Goal: Information Seeking & Learning: Learn about a topic

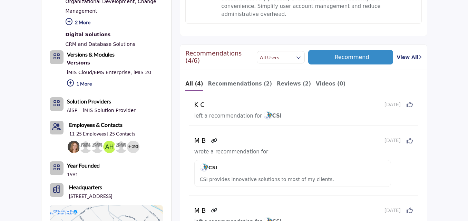
scroll to position [295, 0]
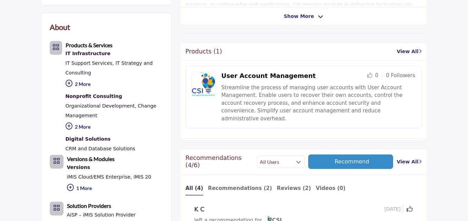
click at [412, 71] on div "User Account Management 0 0 Followers" at bounding box center [303, 97] width 236 height 63
